Goal: Task Accomplishment & Management: Manage account settings

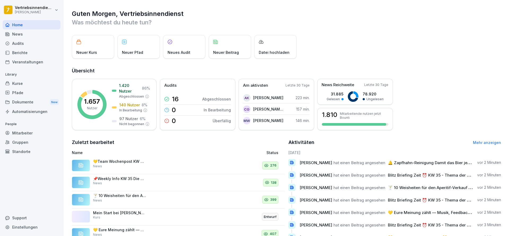
click at [21, 133] on div "Mitarbeiter" at bounding box center [32, 132] width 58 height 9
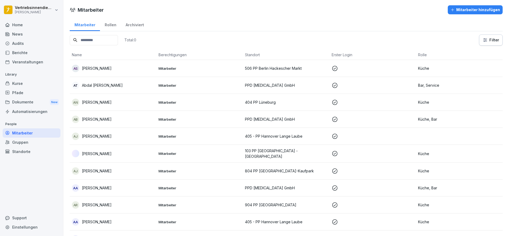
click at [96, 35] on input at bounding box center [94, 40] width 48 height 10
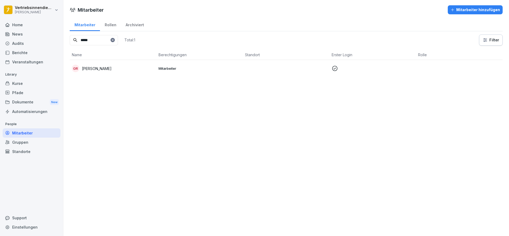
type input "*****"
click at [135, 71] on div "GR [PERSON_NAME]" at bounding box center [113, 68] width 82 height 7
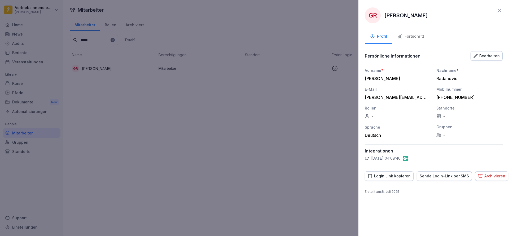
click at [475, 48] on div "GR [PERSON_NAME] Profil Fortschritt Persönliche informationen Bearbeiten Vornam…" at bounding box center [434, 118] width 151 height 236
click at [479, 52] on button "Bearbeiten" at bounding box center [487, 56] width 32 height 10
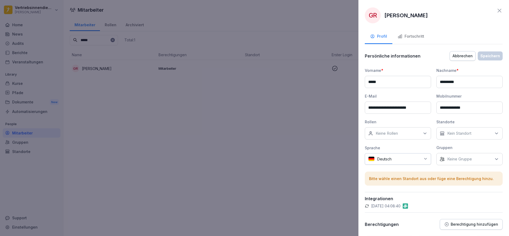
click at [451, 129] on div "Kein Standort" at bounding box center [470, 133] width 66 height 12
type input "*"
click at [409, 132] on div "Keine Rollen" at bounding box center [398, 133] width 66 height 12
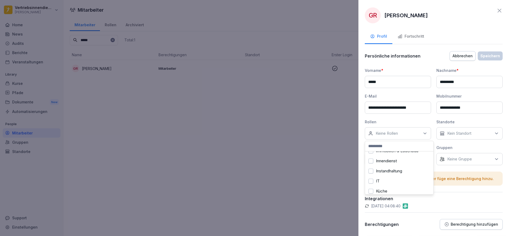
scroll to position [218, 0]
click at [407, 173] on div "Zentral-Admin" at bounding box center [400, 178] width 66 height 10
click at [400, 184] on div "Zentral-Admins" at bounding box center [400, 188] width 66 height 10
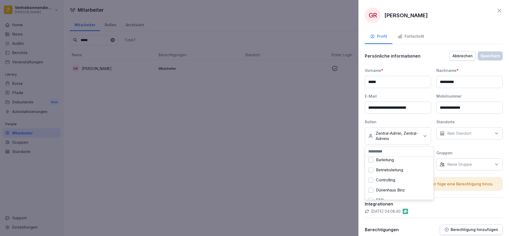
scroll to position [43, 0]
click at [404, 153] on input at bounding box center [399, 151] width 68 height 10
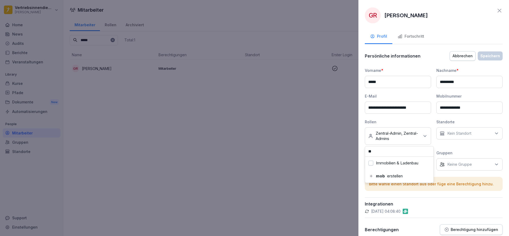
type input "*"
click at [474, 16] on div "GR [PERSON_NAME]" at bounding box center [434, 15] width 138 height 16
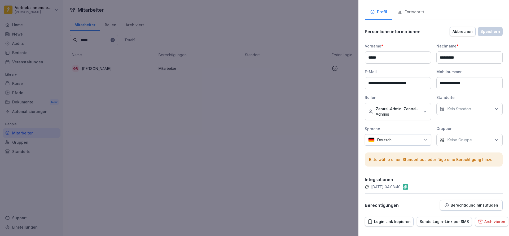
scroll to position [25, 0]
click at [451, 203] on p "Berechtigung hinzufügen" at bounding box center [474, 205] width 47 height 4
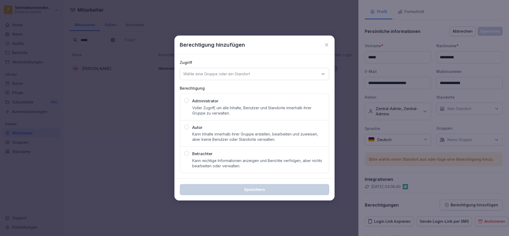
drag, startPoint x: 232, startPoint y: 113, endPoint x: 223, endPoint y: 100, distance: 15.8
drag, startPoint x: 223, startPoint y: 100, endPoint x: 189, endPoint y: 99, distance: 33.7
click at [189, 99] on div "Administrator Voller Zugriff, um alle Inhalte, Benutzer und Standorte innerhalb…" at bounding box center [254, 107] width 141 height 18
click at [203, 76] on p "Wähle eine Gruppe oder ein Standort" at bounding box center [216, 73] width 67 height 5
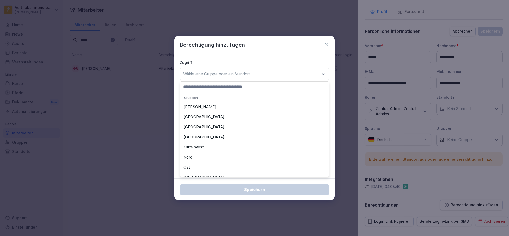
click at [203, 105] on div "[PERSON_NAME]" at bounding box center [254, 107] width 146 height 10
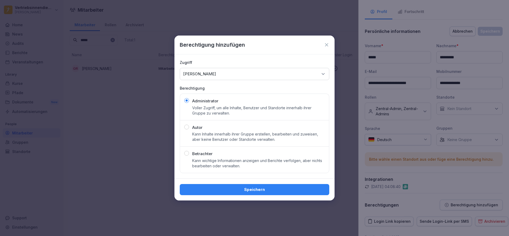
click at [242, 187] on div "Speichern" at bounding box center [254, 190] width 141 height 6
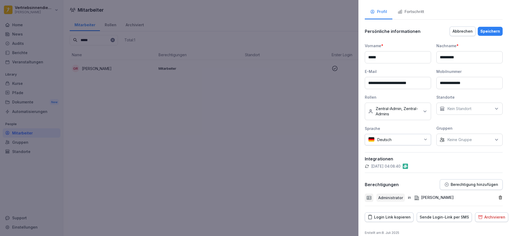
click at [490, 34] on button "Speichern" at bounding box center [490, 31] width 25 height 9
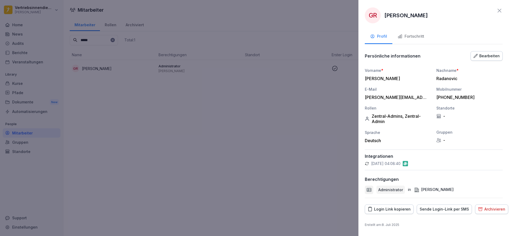
scroll to position [0, 0]
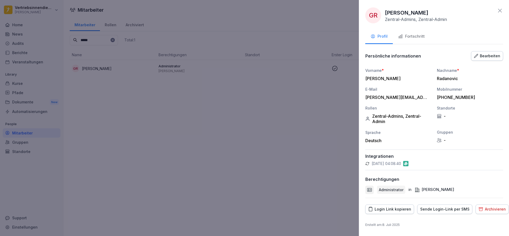
click at [274, 113] on div at bounding box center [254, 118] width 509 height 236
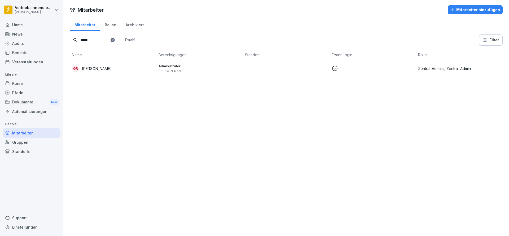
click at [115, 69] on div "GR [PERSON_NAME]" at bounding box center [113, 68] width 82 height 7
